Goal: Navigation & Orientation: Find specific page/section

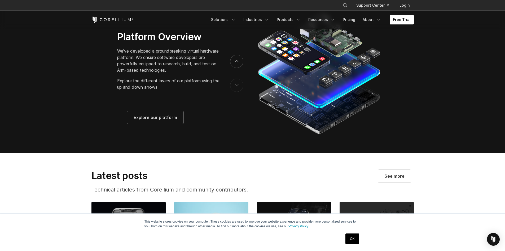
scroll to position [981, 0]
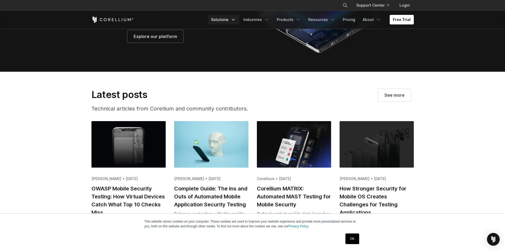
click at [233, 19] on link "Solutions" at bounding box center [223, 20] width 31 height 10
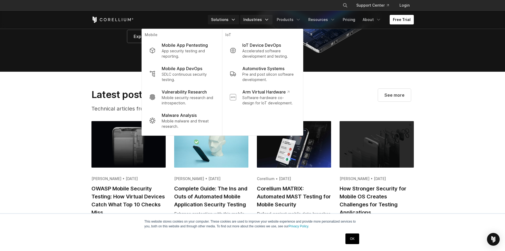
click at [259, 21] on link "Industries" at bounding box center [256, 20] width 32 height 10
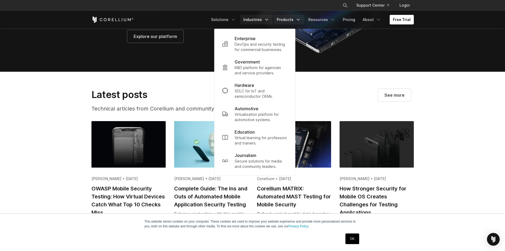
click at [284, 18] on link "Products" at bounding box center [289, 20] width 31 height 10
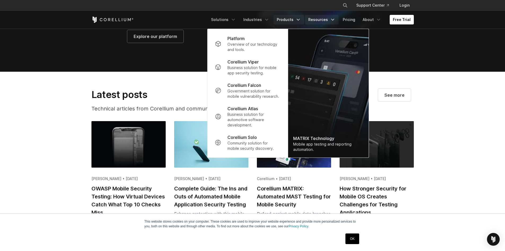
click at [319, 19] on link "Resources" at bounding box center [321, 20] width 33 height 10
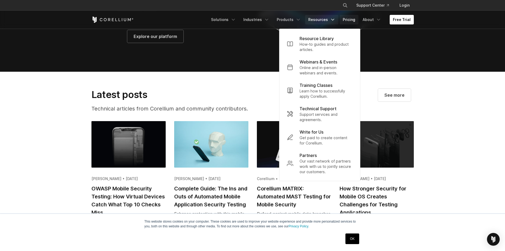
click at [352, 20] on link "Pricing" at bounding box center [349, 20] width 19 height 10
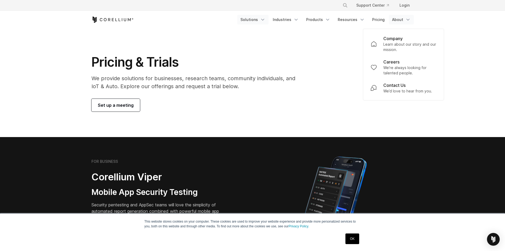
click at [261, 18] on link "Solutions" at bounding box center [252, 20] width 31 height 10
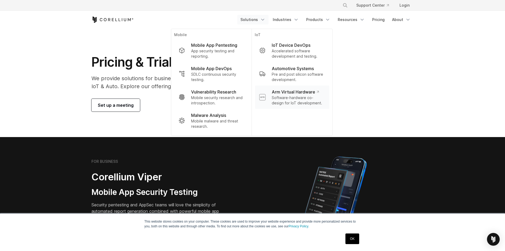
click at [298, 94] on p "Arm Virtual Hardware" at bounding box center [295, 92] width 47 height 6
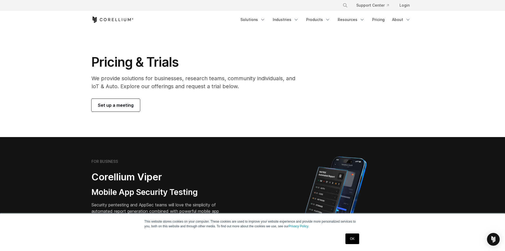
click at [107, 19] on icon "Corellium Home" at bounding box center [113, 19] width 42 height 6
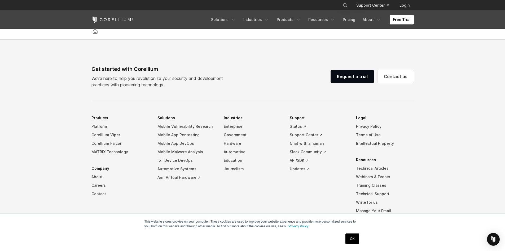
scroll to position [1245, 0]
